Goal: Navigation & Orientation: Find specific page/section

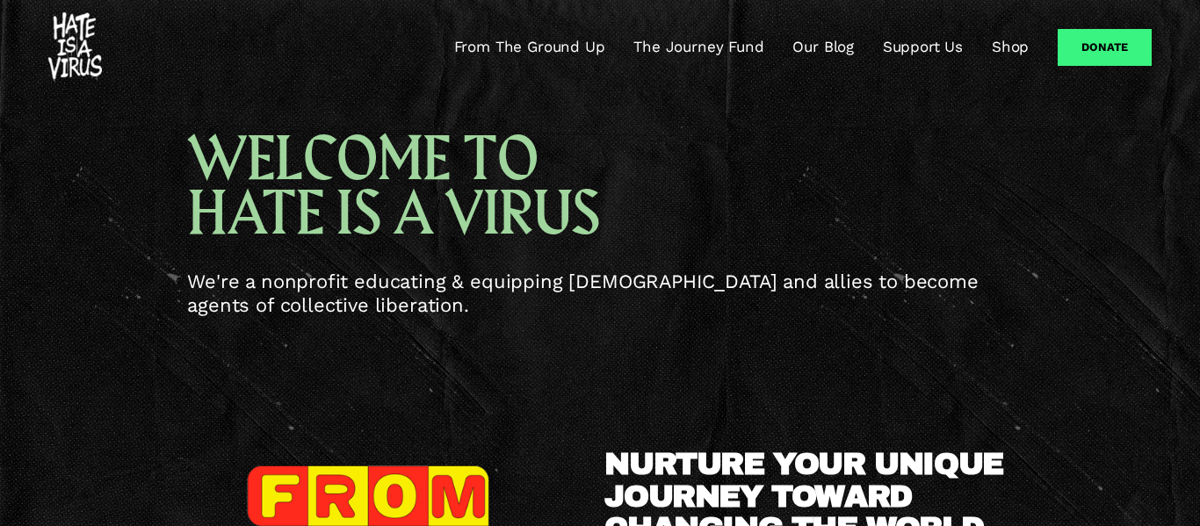
click at [939, 51] on link "Support Us" at bounding box center [923, 47] width 80 height 21
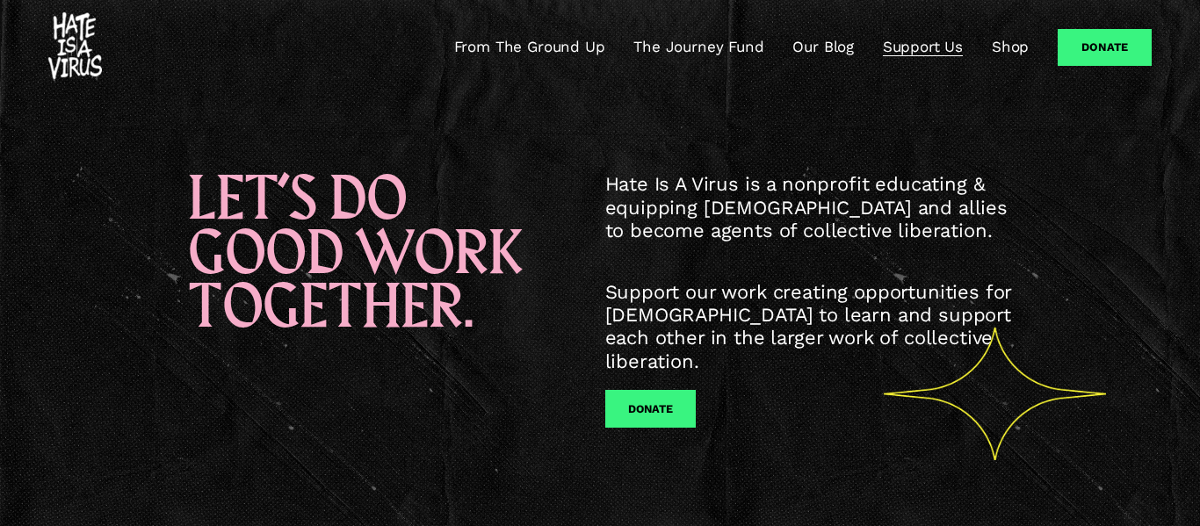
click at [502, 50] on link "From The Ground Up" at bounding box center [529, 47] width 151 height 21
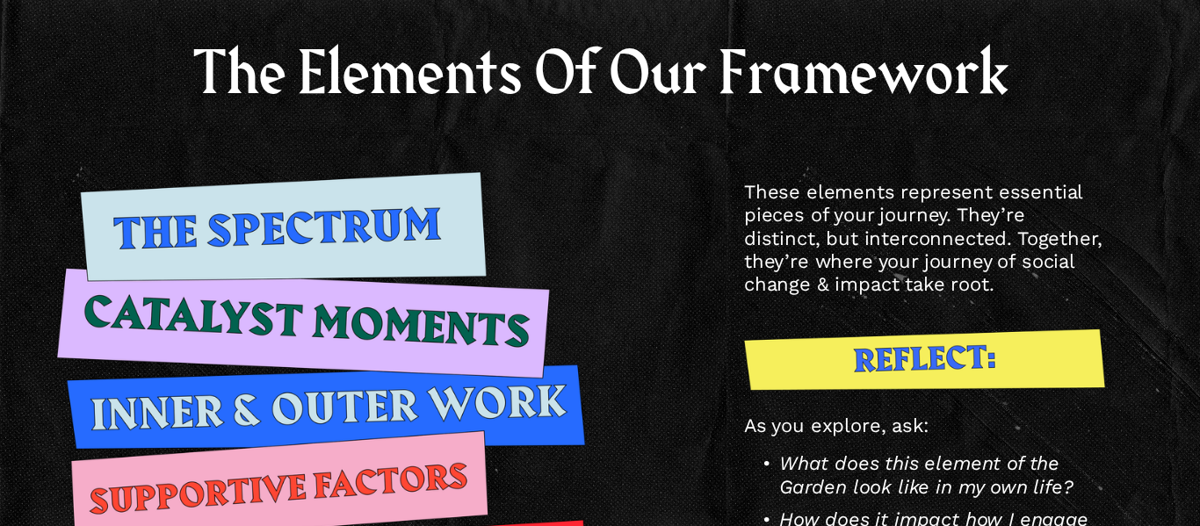
scroll to position [2142, 0]
